Goal: Book appointment/travel/reservation

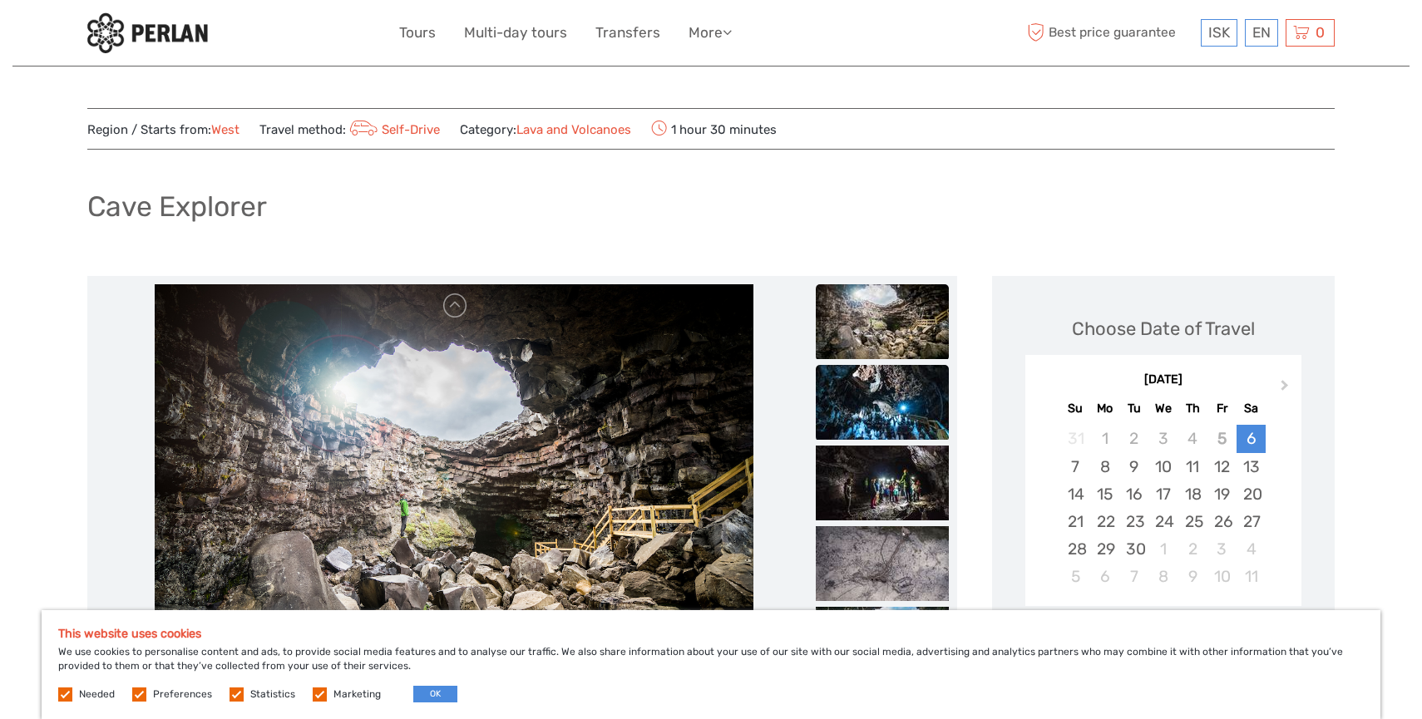
click at [871, 406] on img at bounding box center [882, 402] width 133 height 75
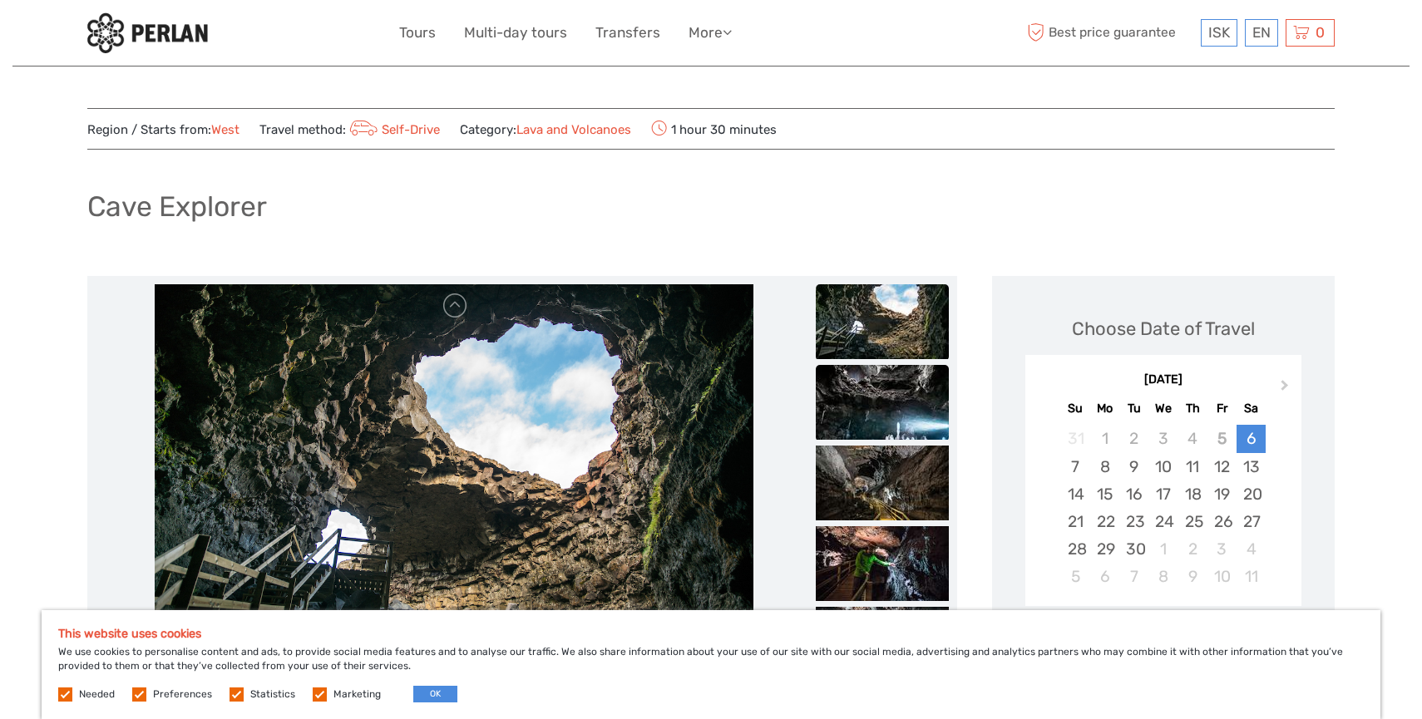
click at [938, 397] on img at bounding box center [882, 402] width 133 height 75
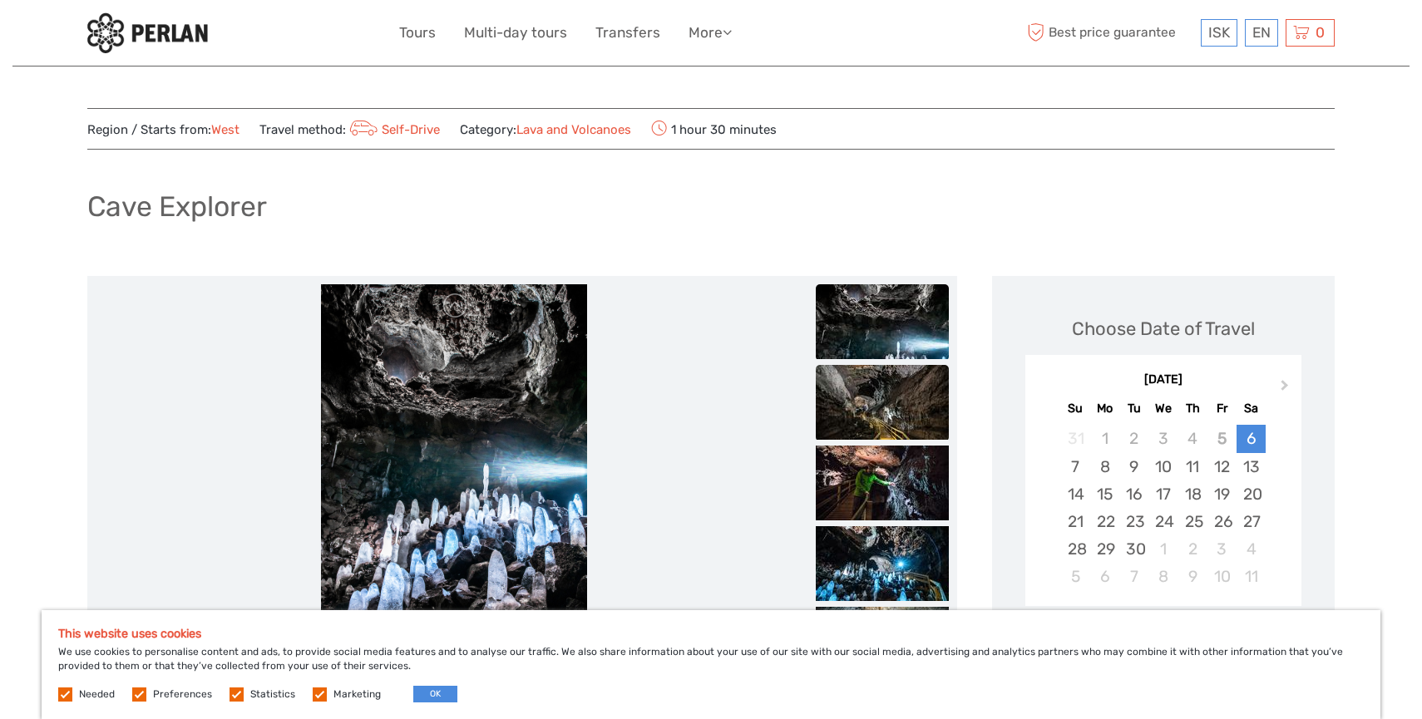
click at [928, 423] on img at bounding box center [882, 402] width 133 height 75
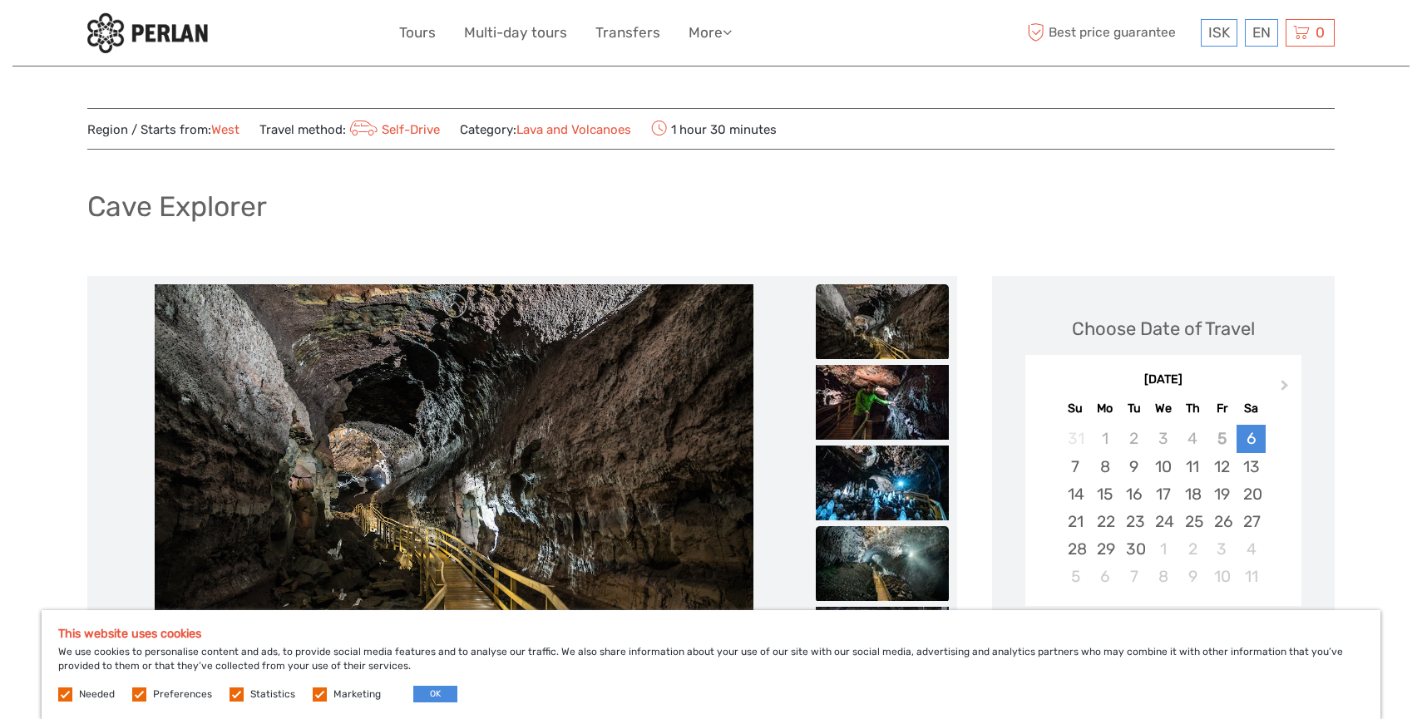
click at [896, 560] on img at bounding box center [882, 563] width 133 height 75
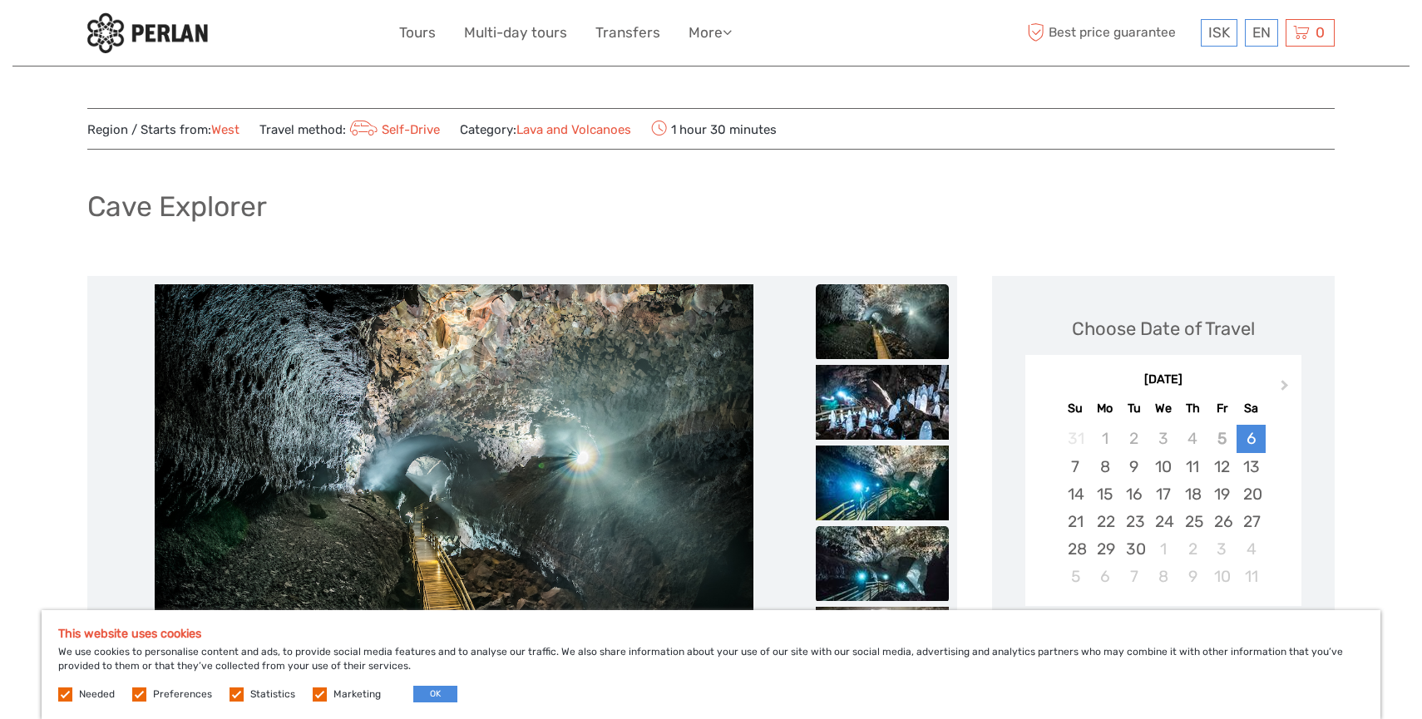
click at [898, 595] on img at bounding box center [882, 563] width 133 height 75
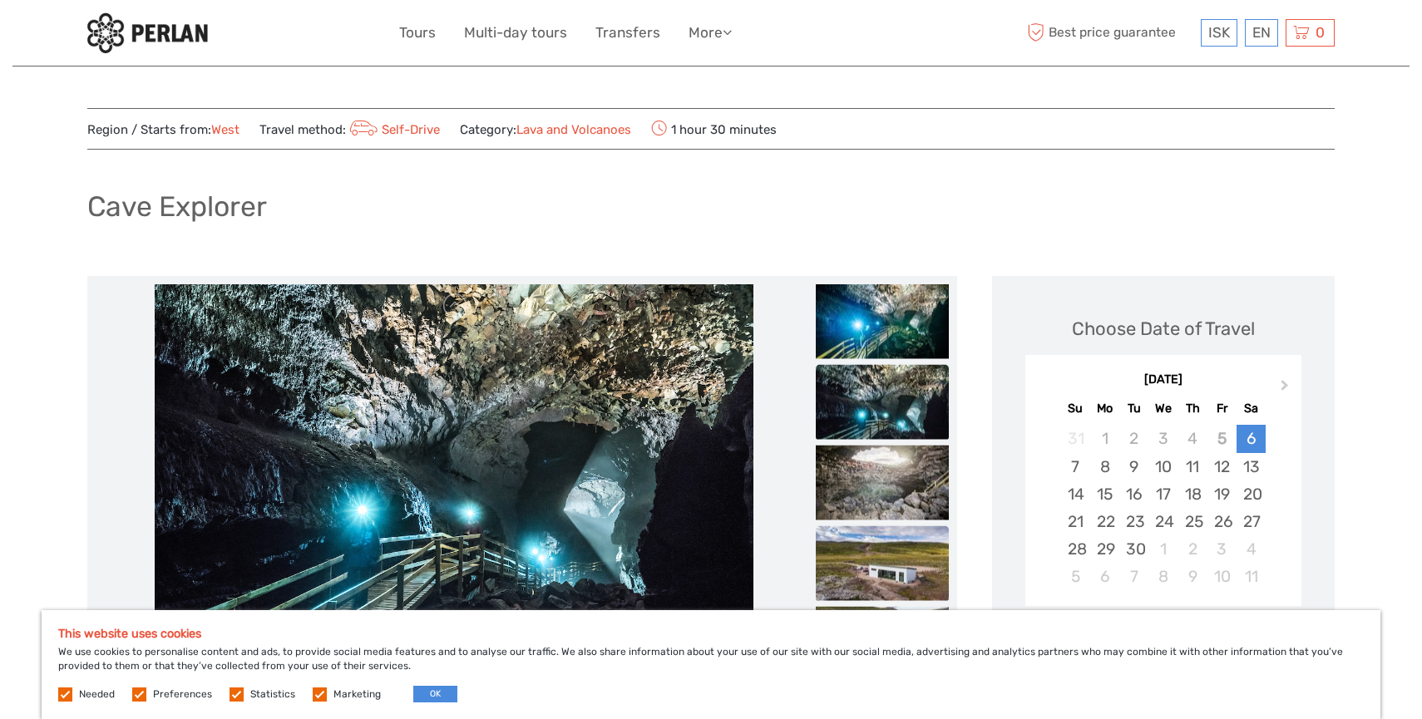
click at [904, 560] on img at bounding box center [882, 563] width 133 height 75
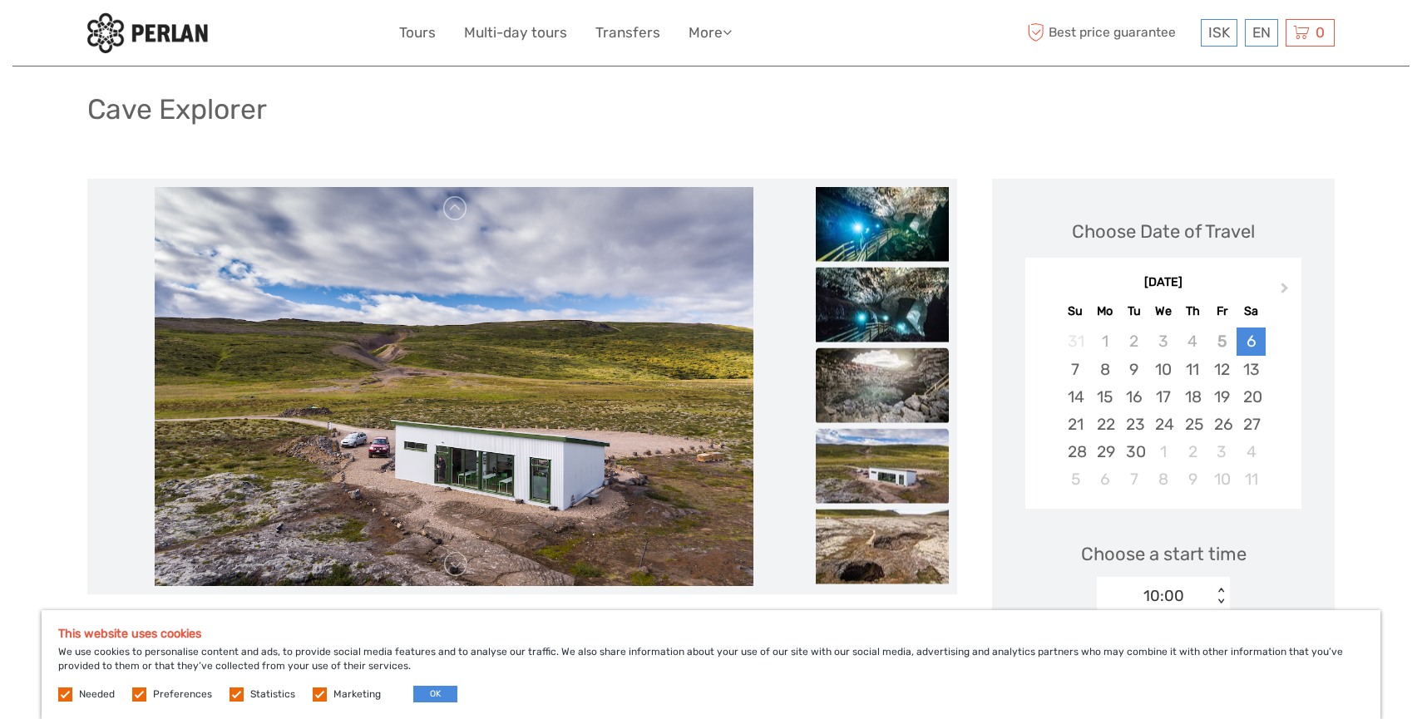
scroll to position [101, 0]
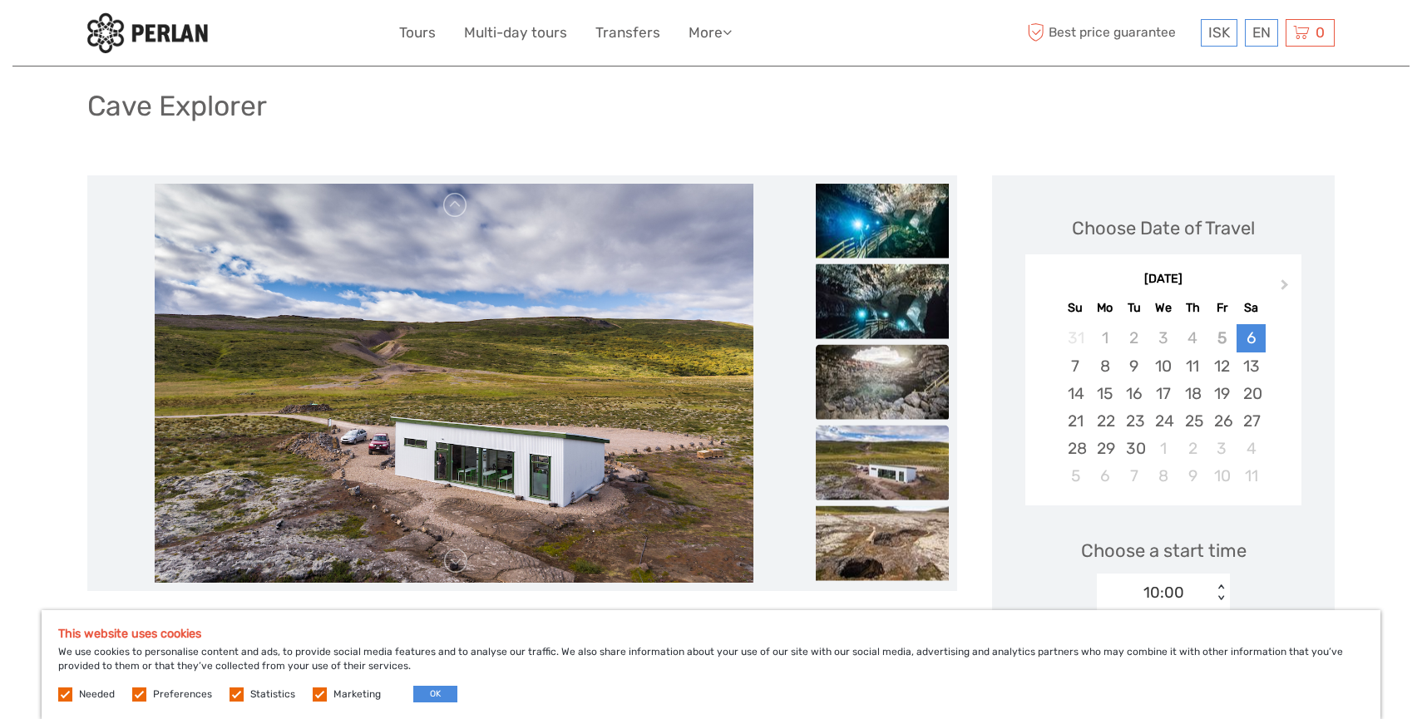
click at [892, 510] on img at bounding box center [882, 543] width 133 height 75
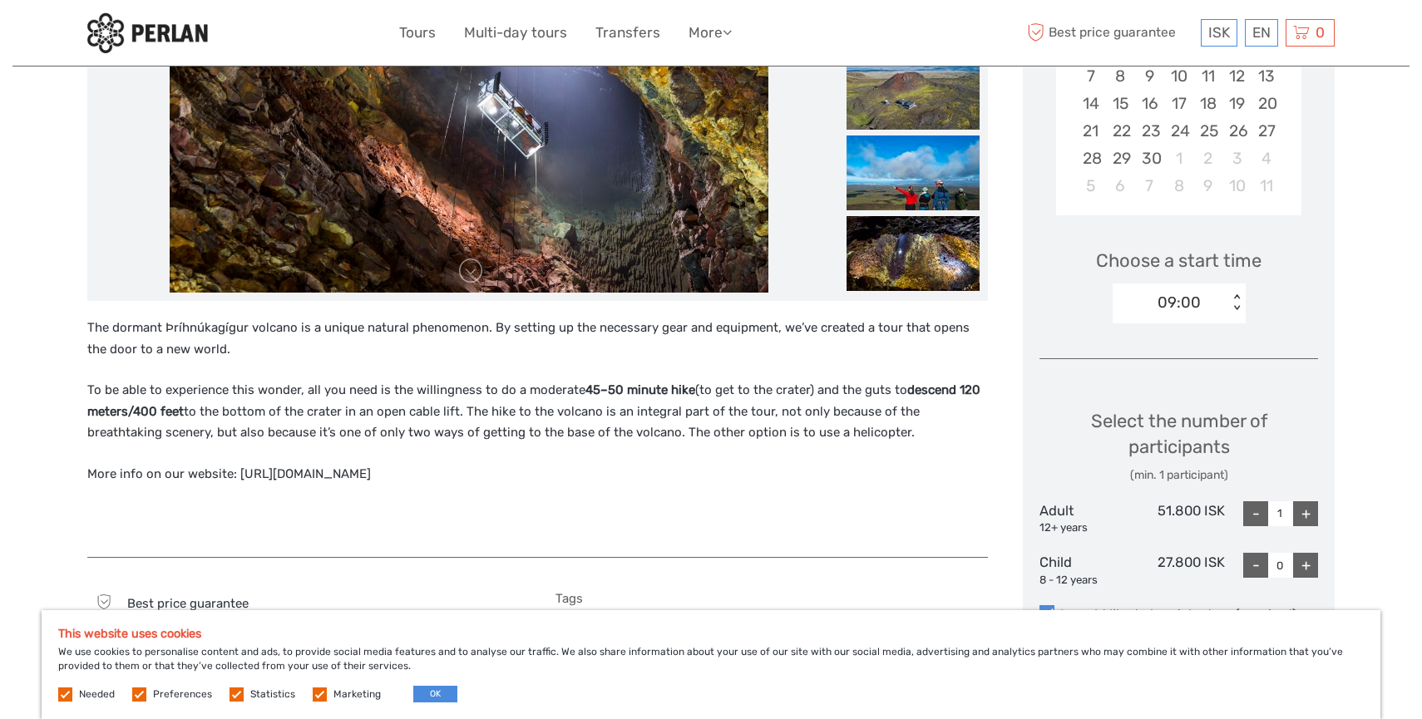
scroll to position [402, 0]
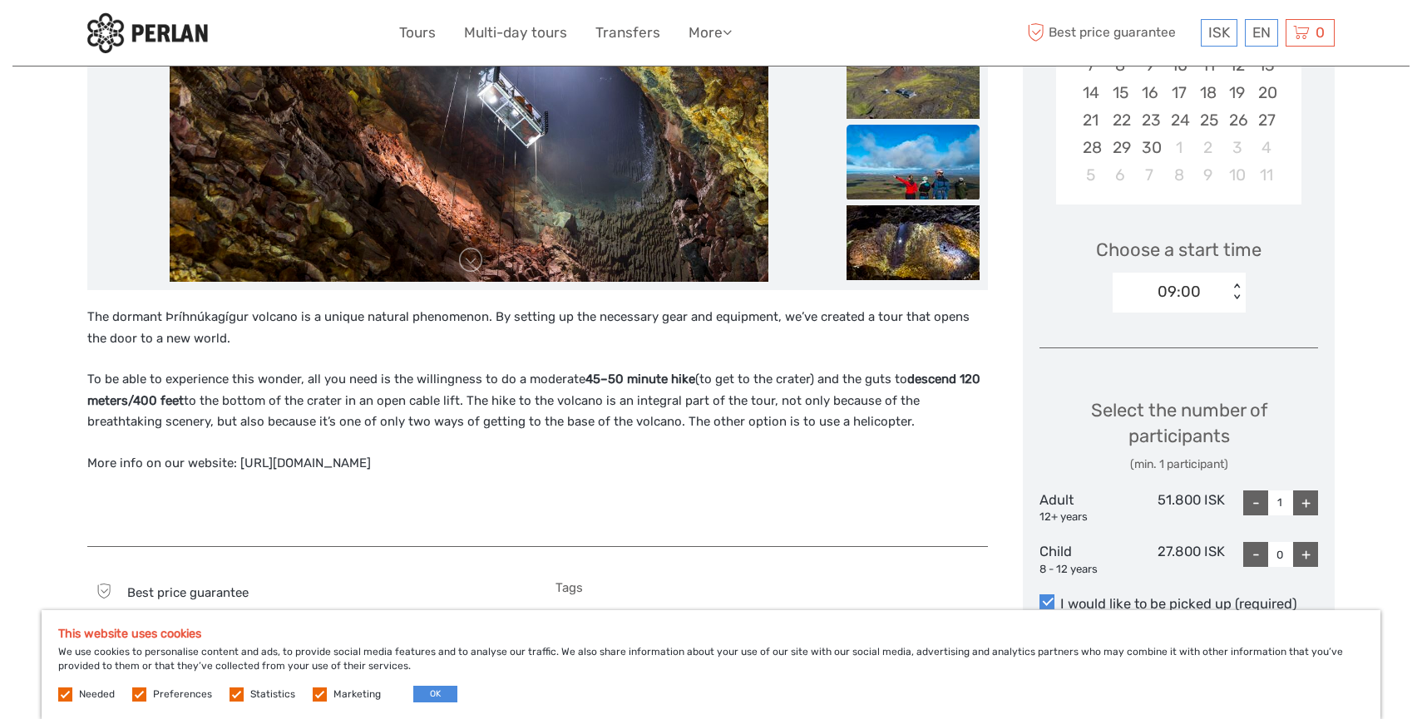
click at [939, 178] on img at bounding box center [912, 162] width 133 height 75
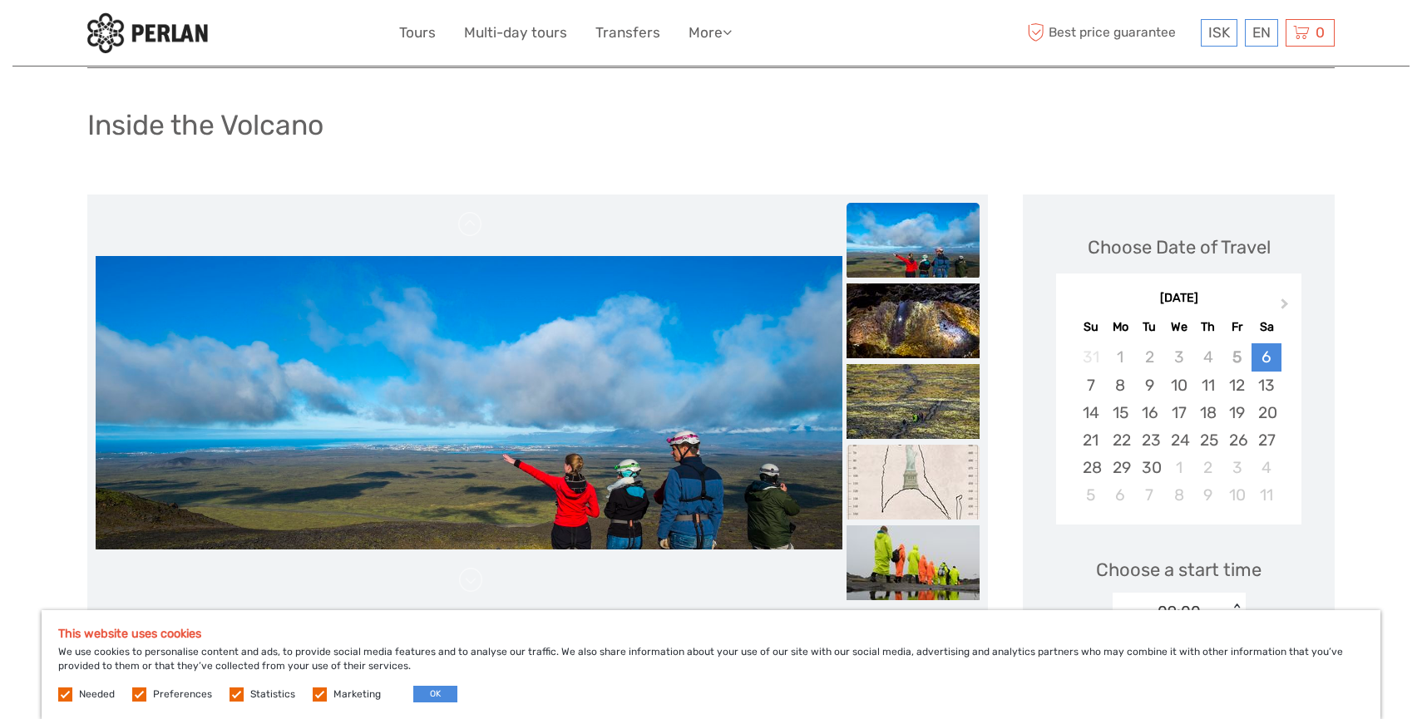
scroll to position [76, 0]
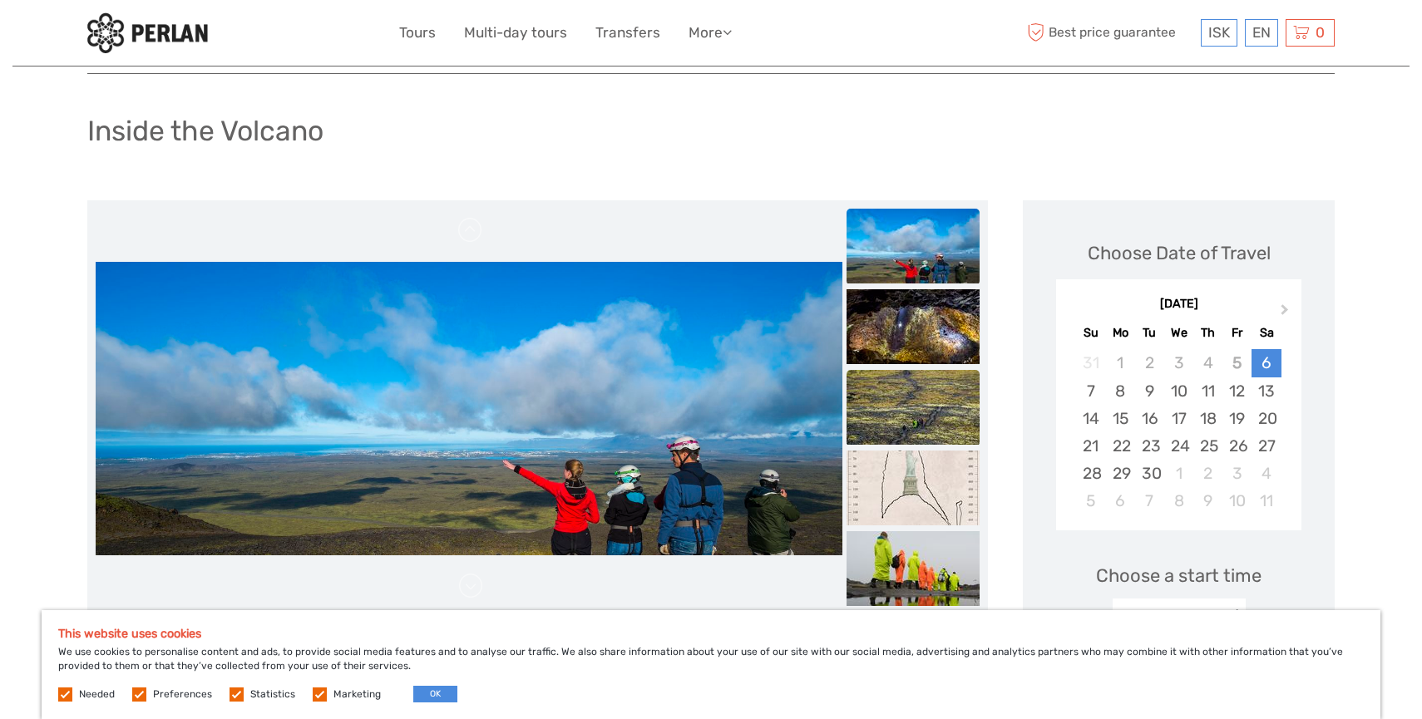
click at [946, 430] on img at bounding box center [912, 407] width 133 height 75
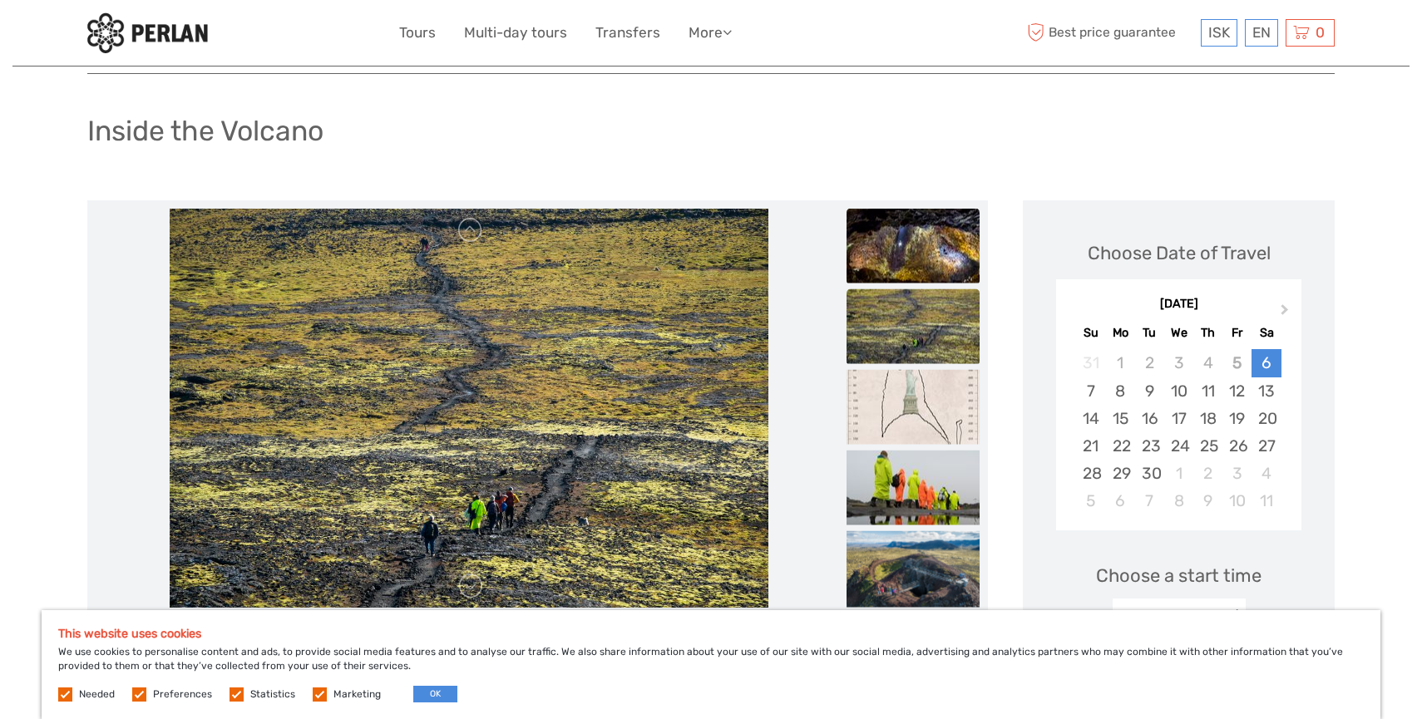
click at [915, 276] on img at bounding box center [912, 246] width 133 height 75
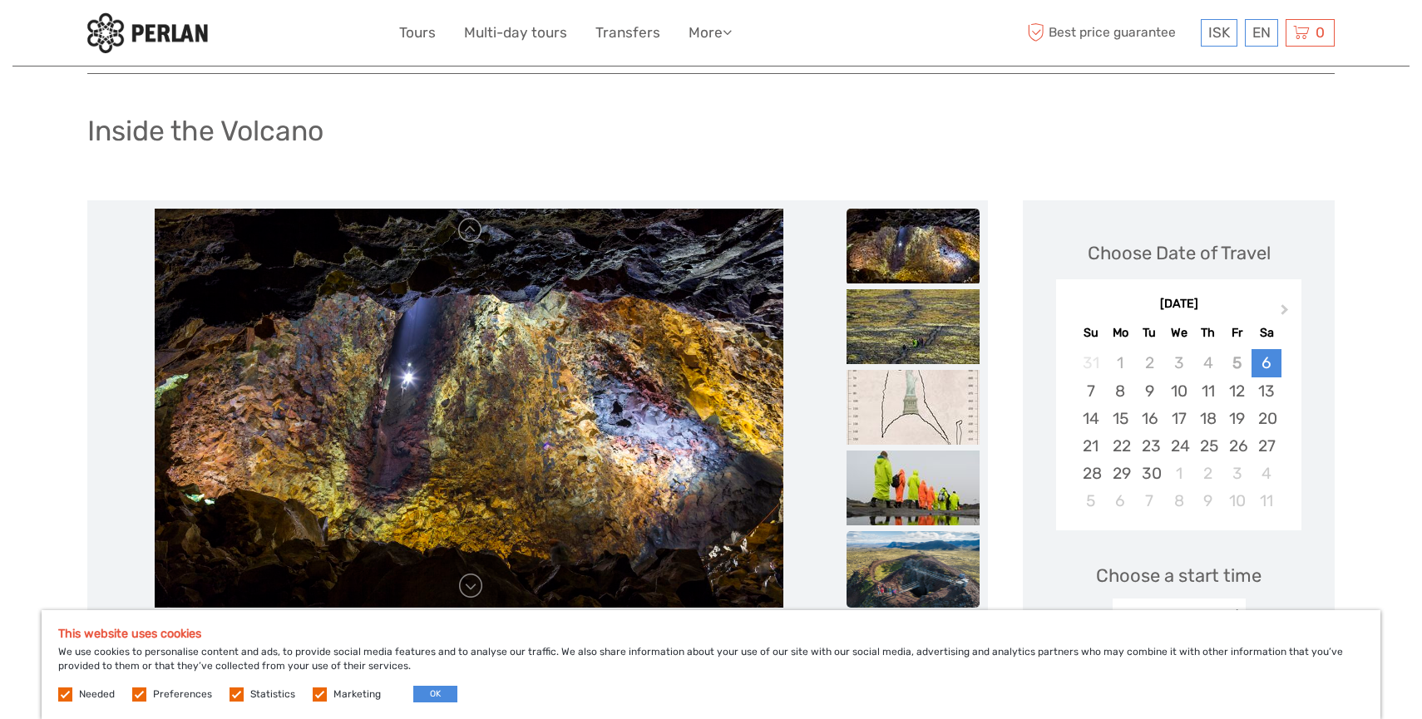
click at [920, 560] on img at bounding box center [912, 575] width 133 height 89
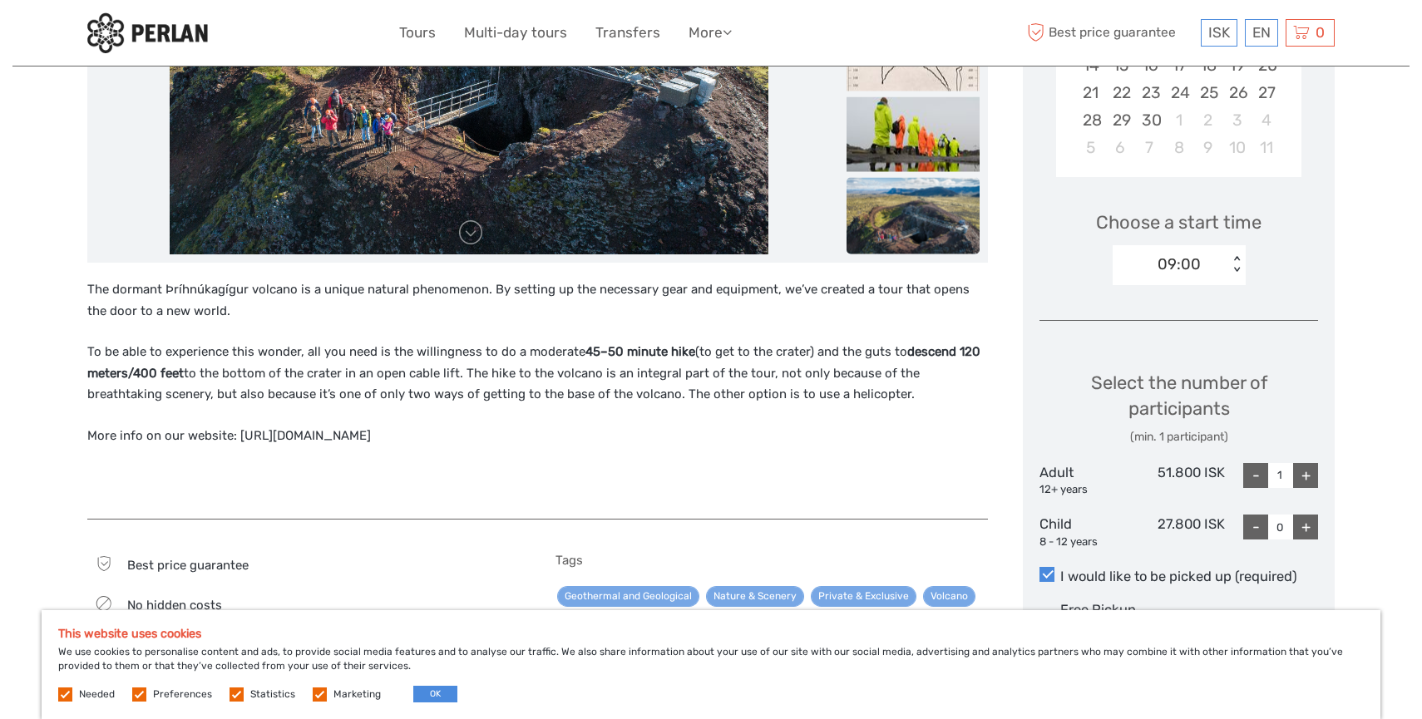
scroll to position [442, 0]
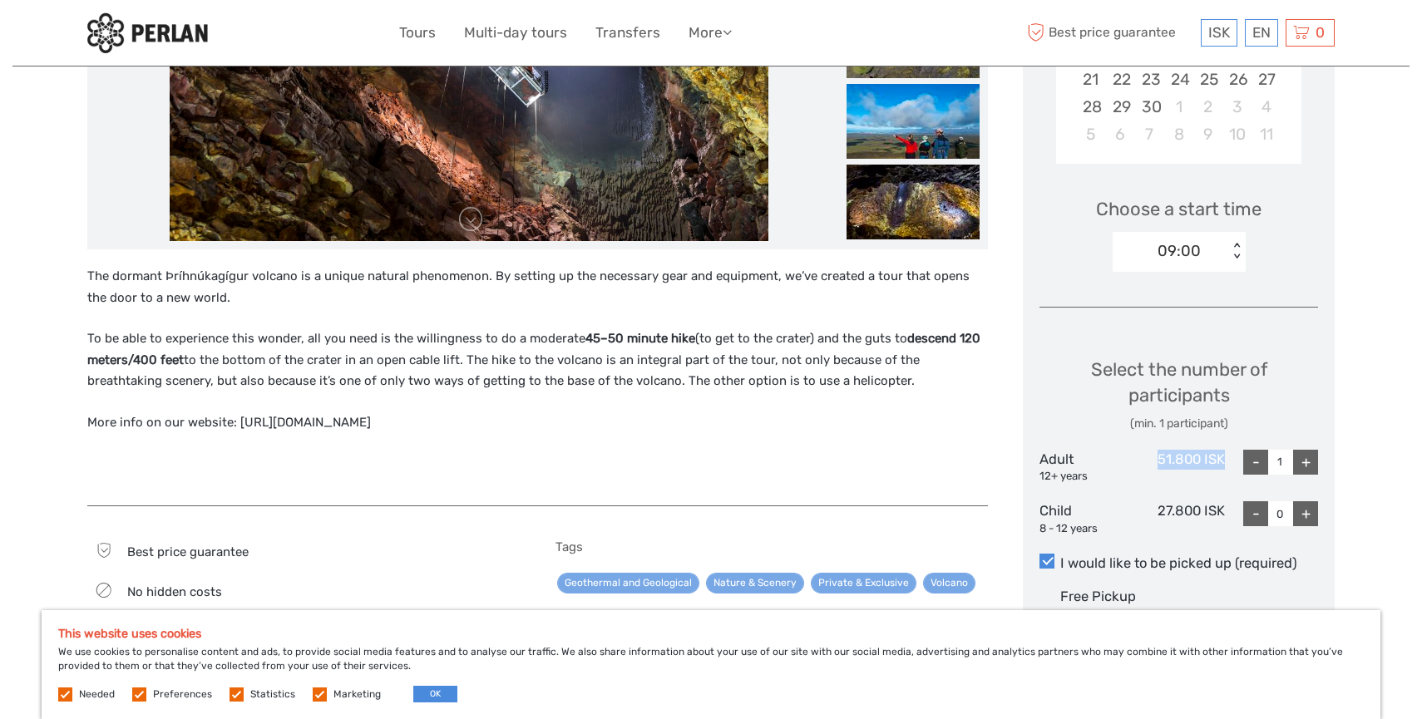
drag, startPoint x: 1161, startPoint y: 459, endPoint x: 1231, endPoint y: 451, distance: 71.1
click at [1231, 451] on div "Adult 12+ years 51.800 ISK - 1 +" at bounding box center [1178, 467] width 279 height 35
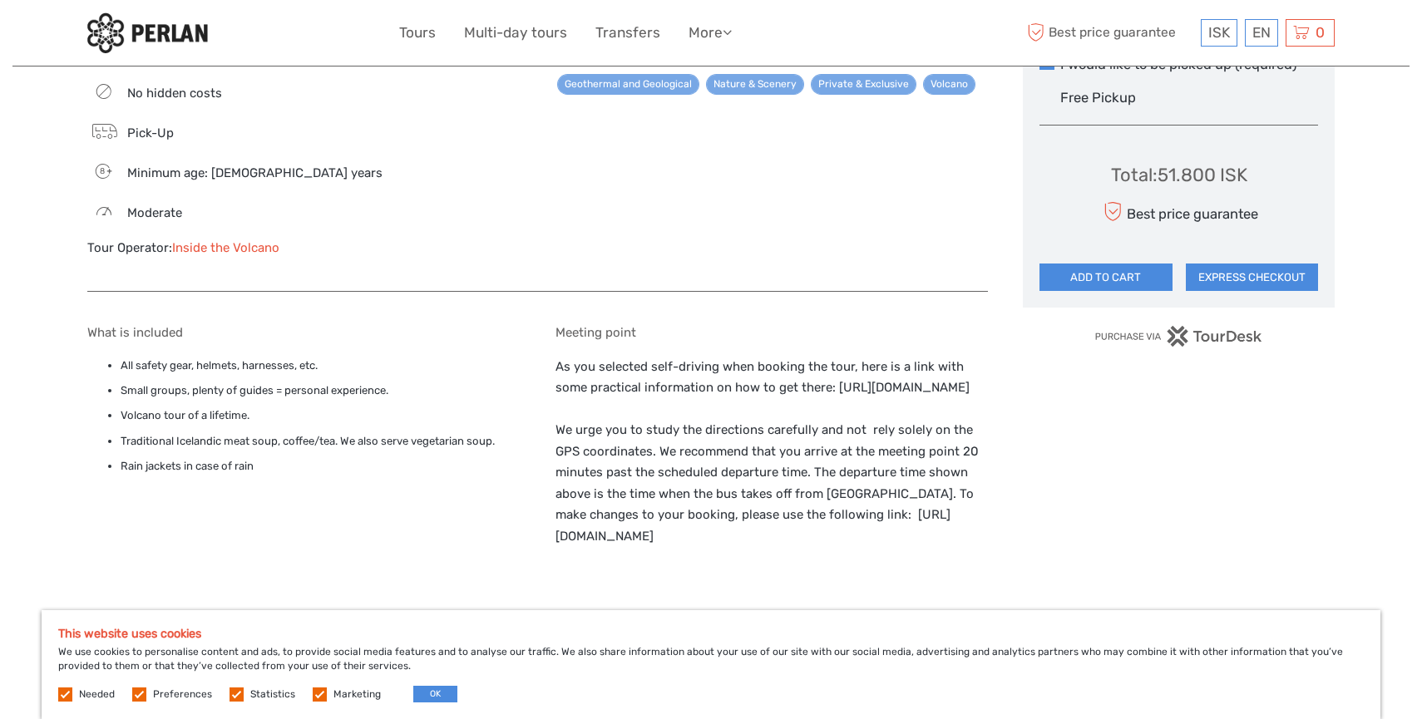
scroll to position [940, 0]
drag, startPoint x: 558, startPoint y: 410, endPoint x: 914, endPoint y: 421, distance: 356.0
click at [914, 421] on p "As you selected self-driving when booking the tour, here is a link with some pr…" at bounding box center [771, 453] width 433 height 191
copy p "https://insidethevolcano.com/the-tour/how-to-get-there/"
